Goal: Task Accomplishment & Management: Manage account settings

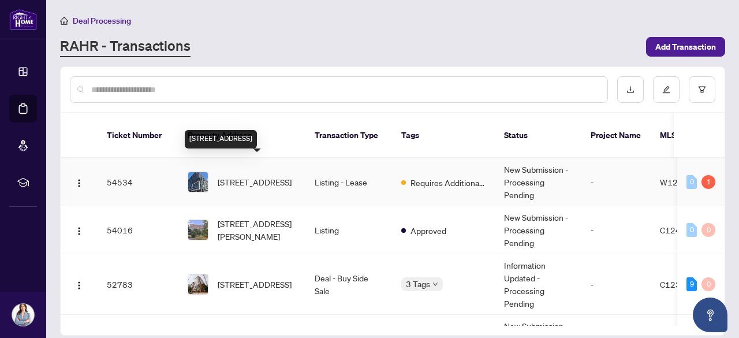
click at [267, 176] on span "[STREET_ADDRESS]" at bounding box center [255, 182] width 74 height 13
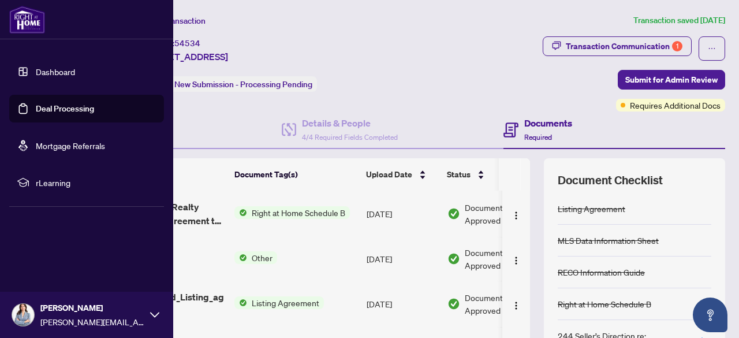
click at [36, 68] on link "Dashboard" at bounding box center [55, 71] width 39 height 10
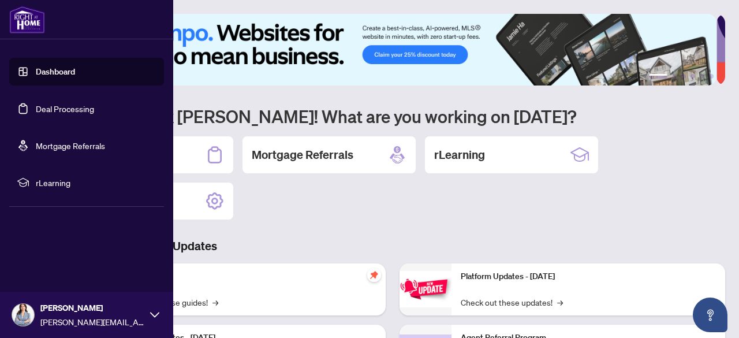
click at [45, 72] on link "Dashboard" at bounding box center [55, 71] width 39 height 10
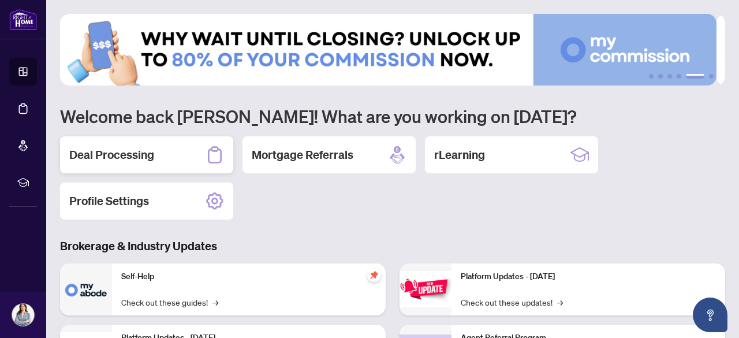
click at [117, 148] on h2 "Deal Processing" at bounding box center [111, 155] width 85 height 16
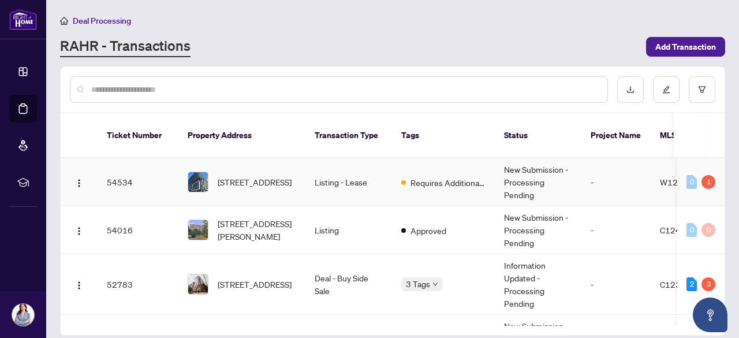
click at [272, 176] on span "[STREET_ADDRESS]" at bounding box center [255, 182] width 74 height 13
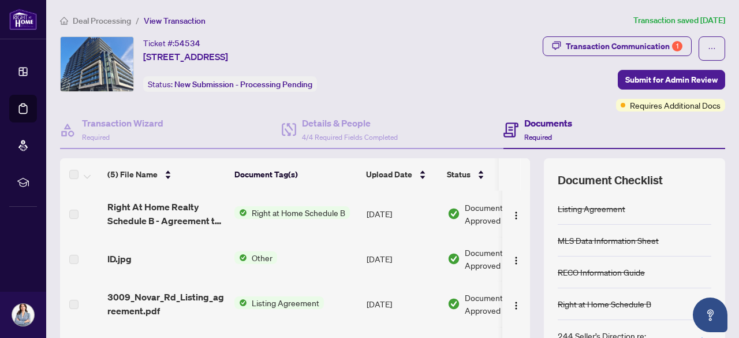
scroll to position [38, 0]
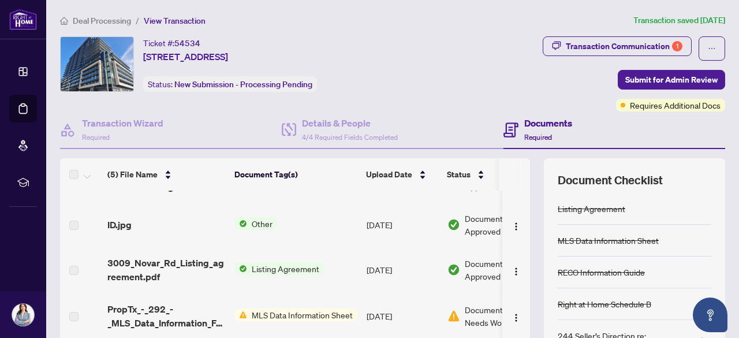
click at [300, 310] on span "MLS Data Information Sheet" at bounding box center [302, 314] width 110 height 13
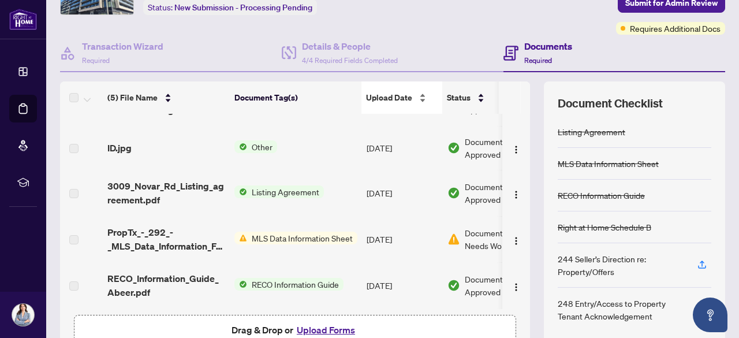
scroll to position [0, 0]
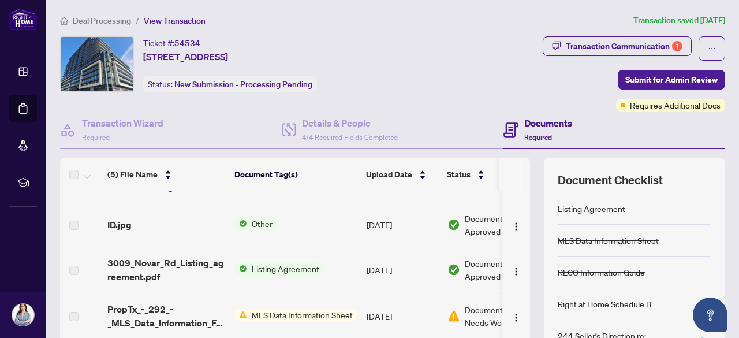
click at [430, 96] on div "Ticket #: 54534 430-[STREET_ADDRESS] Status: New Submission - Processing Pending" at bounding box center [244, 73] width 373 height 75
click at [143, 118] on h4 "Transaction Wizard" at bounding box center [122, 123] width 81 height 14
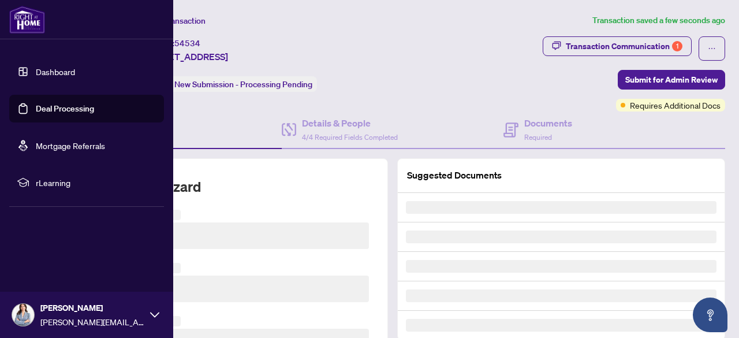
click at [36, 70] on link "Dashboard" at bounding box center [55, 71] width 39 height 10
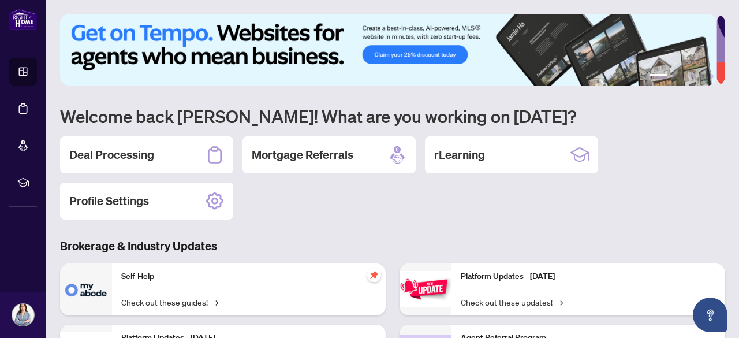
click at [383, 227] on div "1 2 3 4 5 6 Welcome back [PERSON_NAME]! What are you working on [DATE]? Deal Pr…" at bounding box center [392, 265] width 665 height 502
click at [138, 159] on h2 "Deal Processing" at bounding box center [111, 155] width 85 height 16
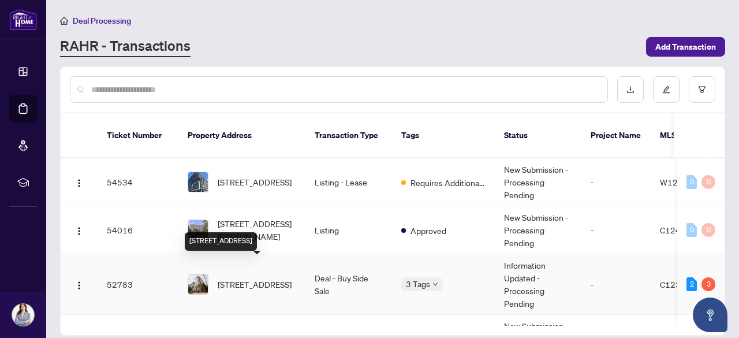
click at [256, 278] on span "[STREET_ADDRESS]" at bounding box center [255, 284] width 74 height 13
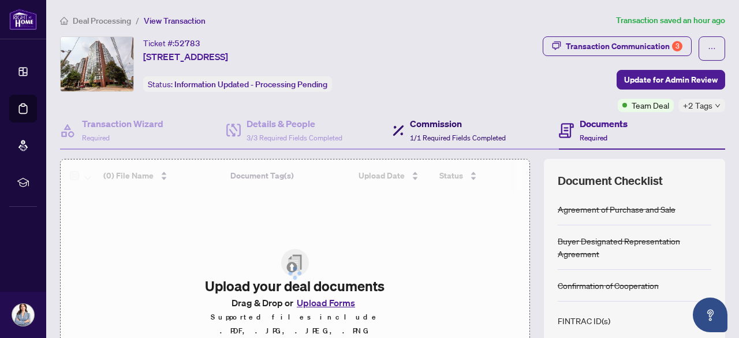
click at [433, 128] on h4 "Commission" at bounding box center [458, 124] width 96 height 14
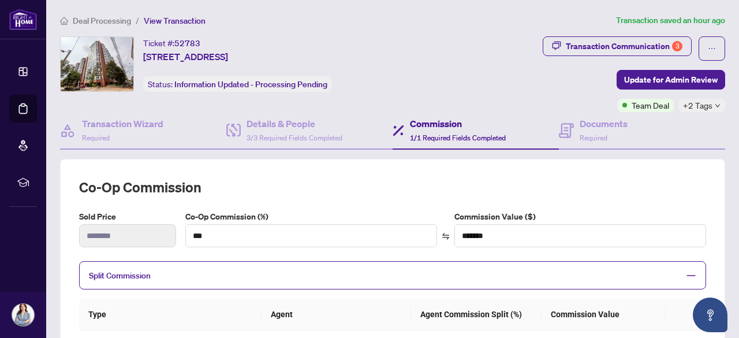
scroll to position [154, 0]
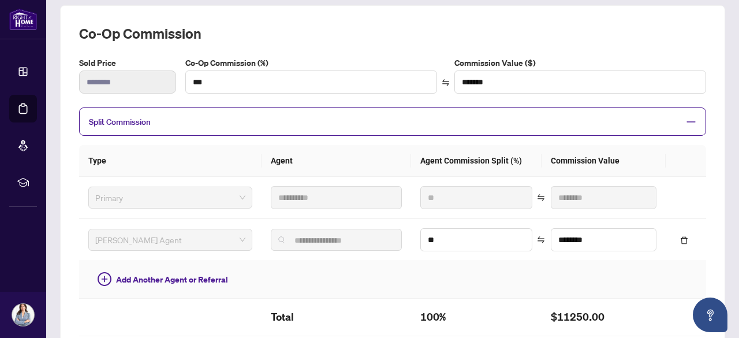
click at [469, 286] on td at bounding box center [476, 280] width 131 height 38
click at [492, 121] on span "Split Commission" at bounding box center [384, 121] width 590 height 13
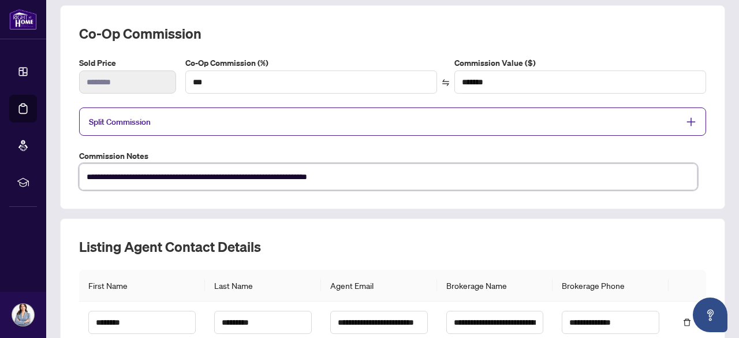
click at [432, 175] on textarea "**********" at bounding box center [388, 176] width 619 height 26
click at [422, 170] on textarea "**********" at bounding box center [388, 176] width 619 height 26
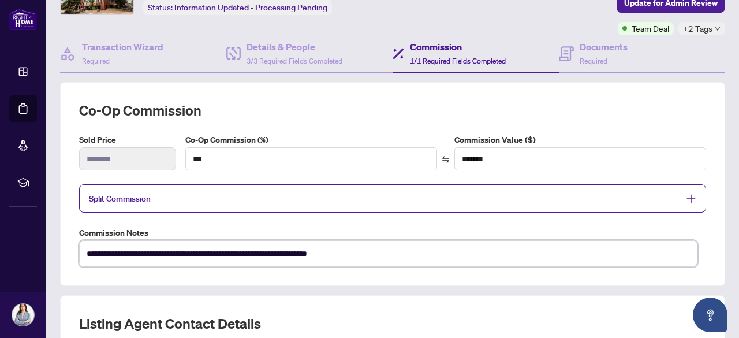
scroll to position [0, 0]
